Goal: Task Accomplishment & Management: Use online tool/utility

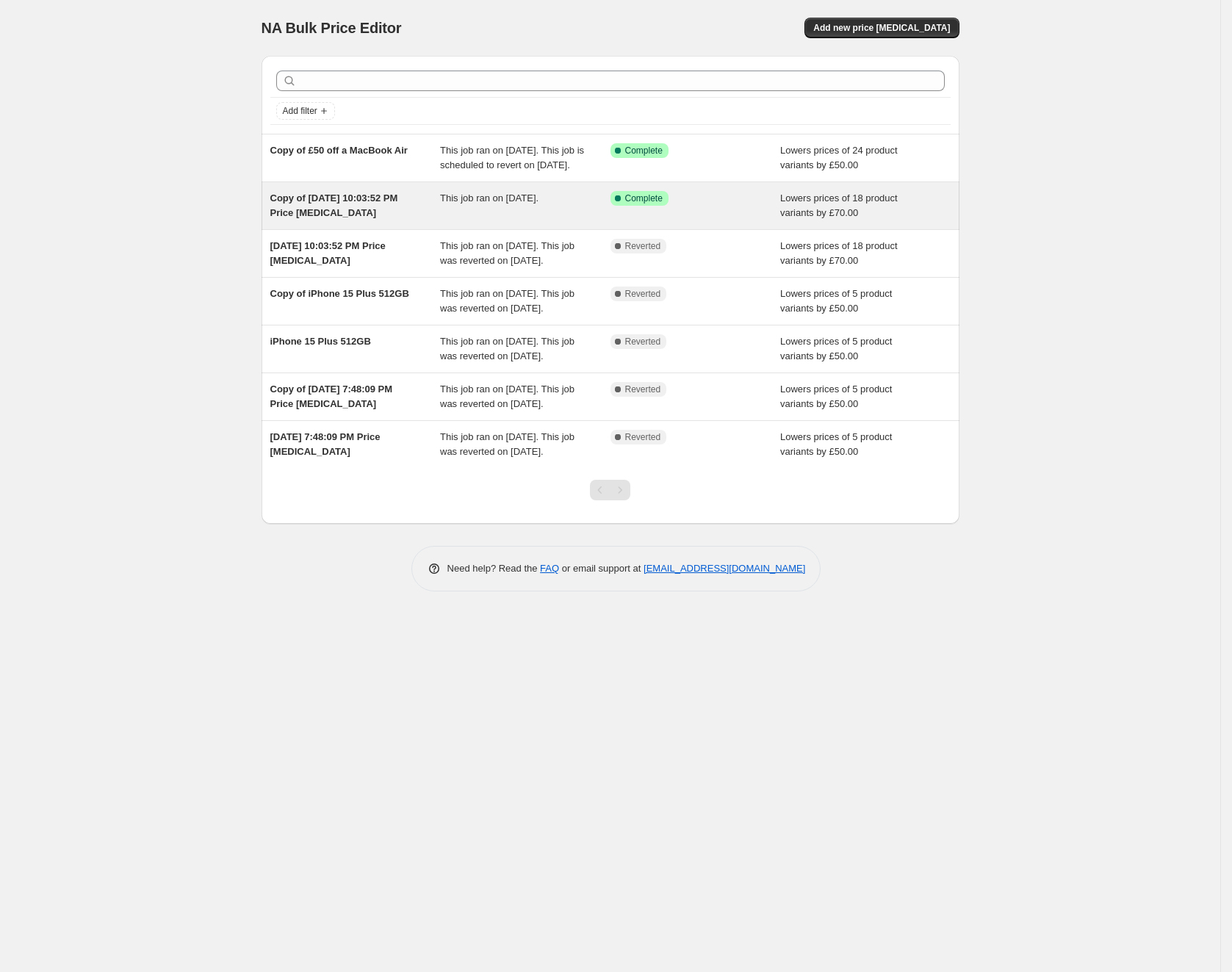
click at [346, 212] on span "Copy of Aug 4, 2025, 10:03:52 PM Price change job" at bounding box center [334, 205] width 128 height 25
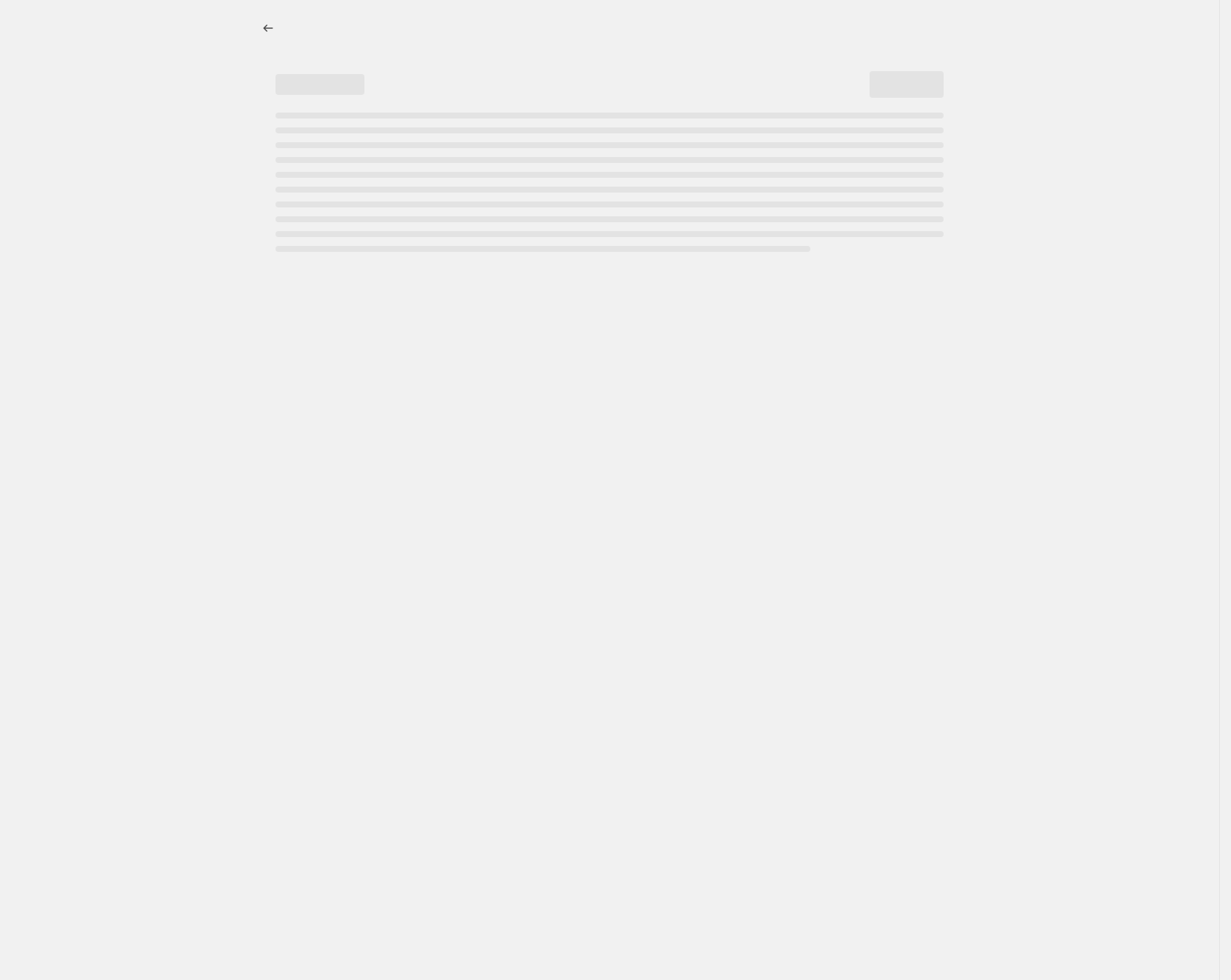
select select "by"
select select "collection"
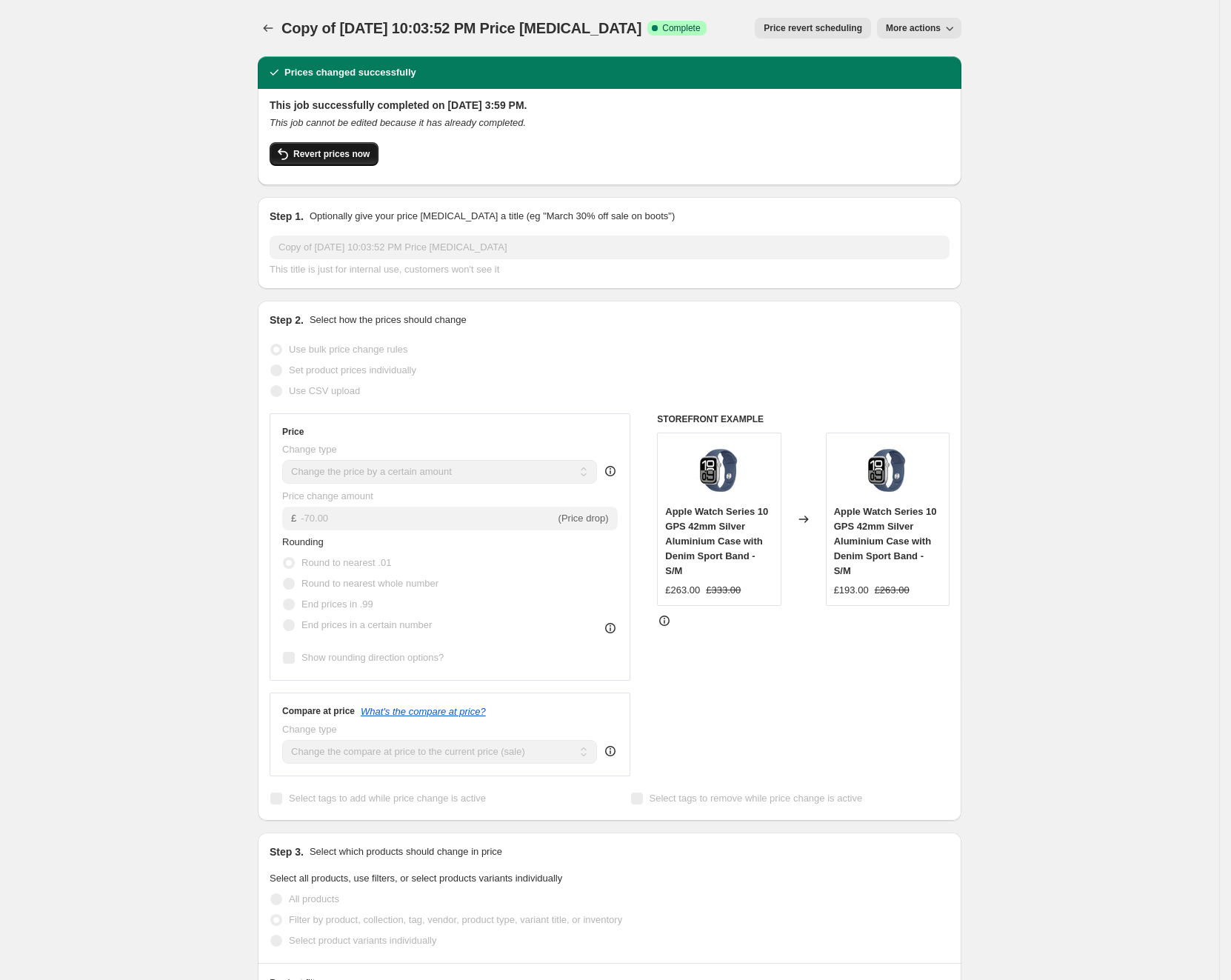
click at [353, 158] on span "Revert prices now" at bounding box center [331, 153] width 77 height 11
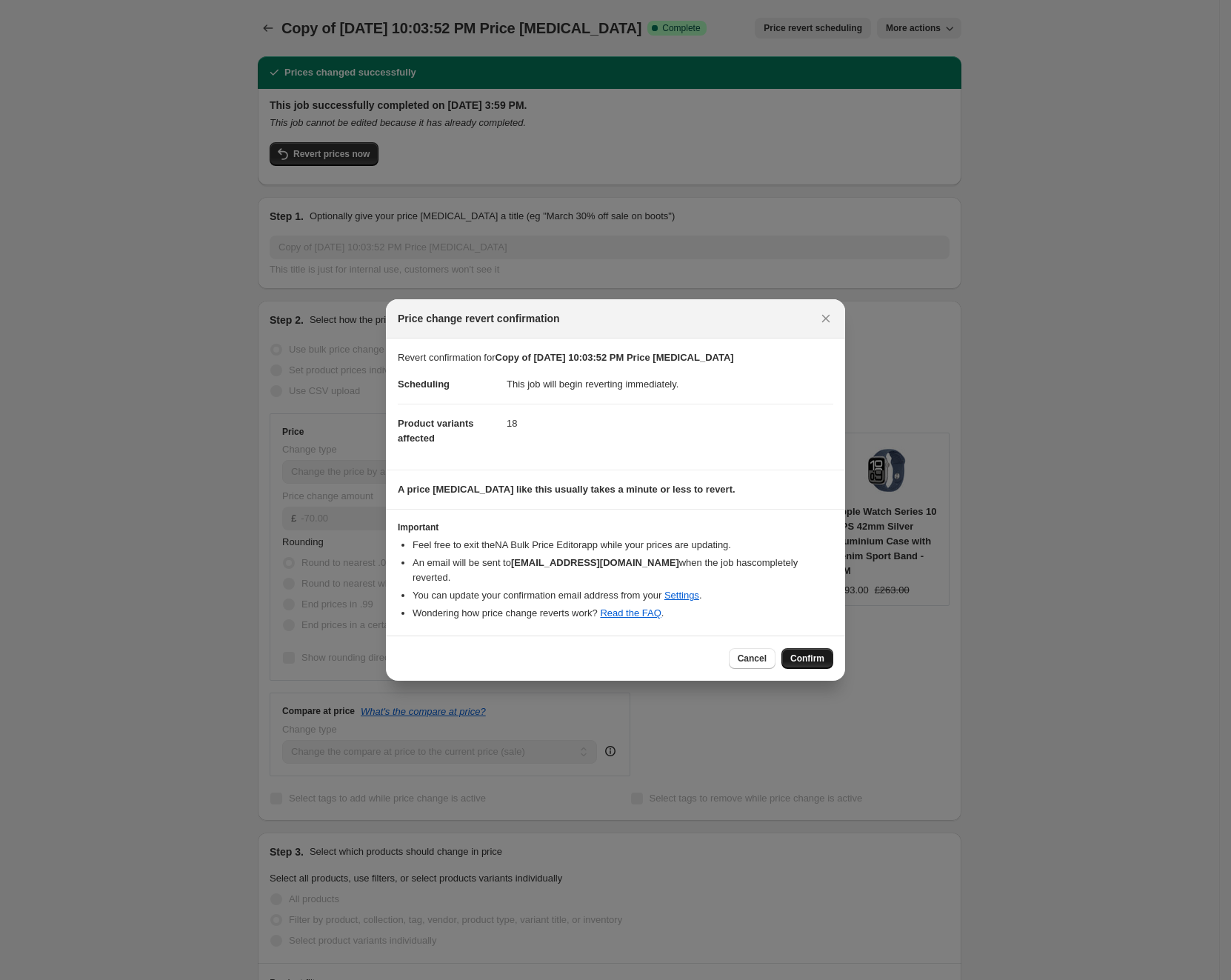
click at [812, 656] on span "Confirm" at bounding box center [807, 658] width 34 height 11
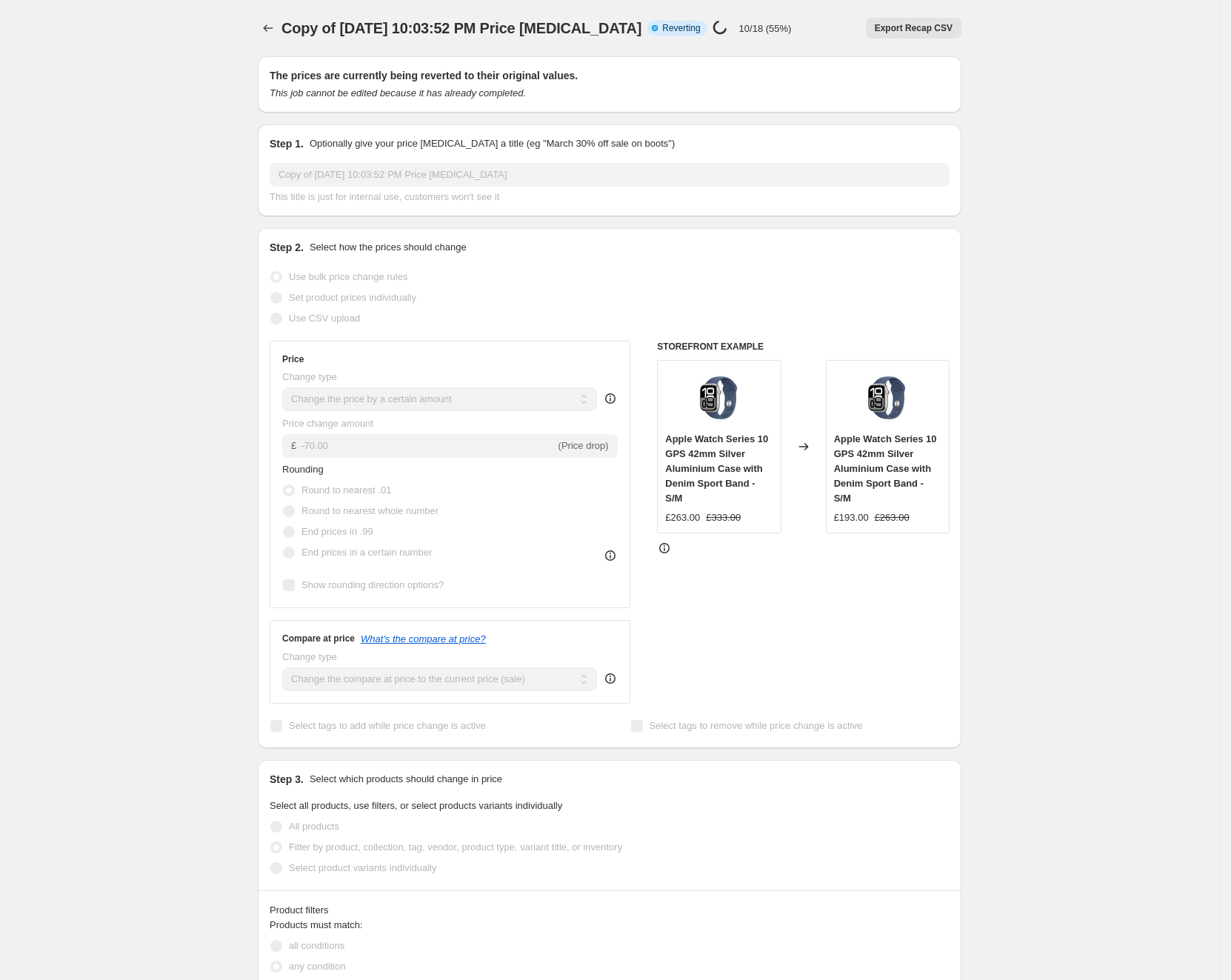
select select "by"
select select "collection"
